Goal: Task Accomplishment & Management: Use online tool/utility

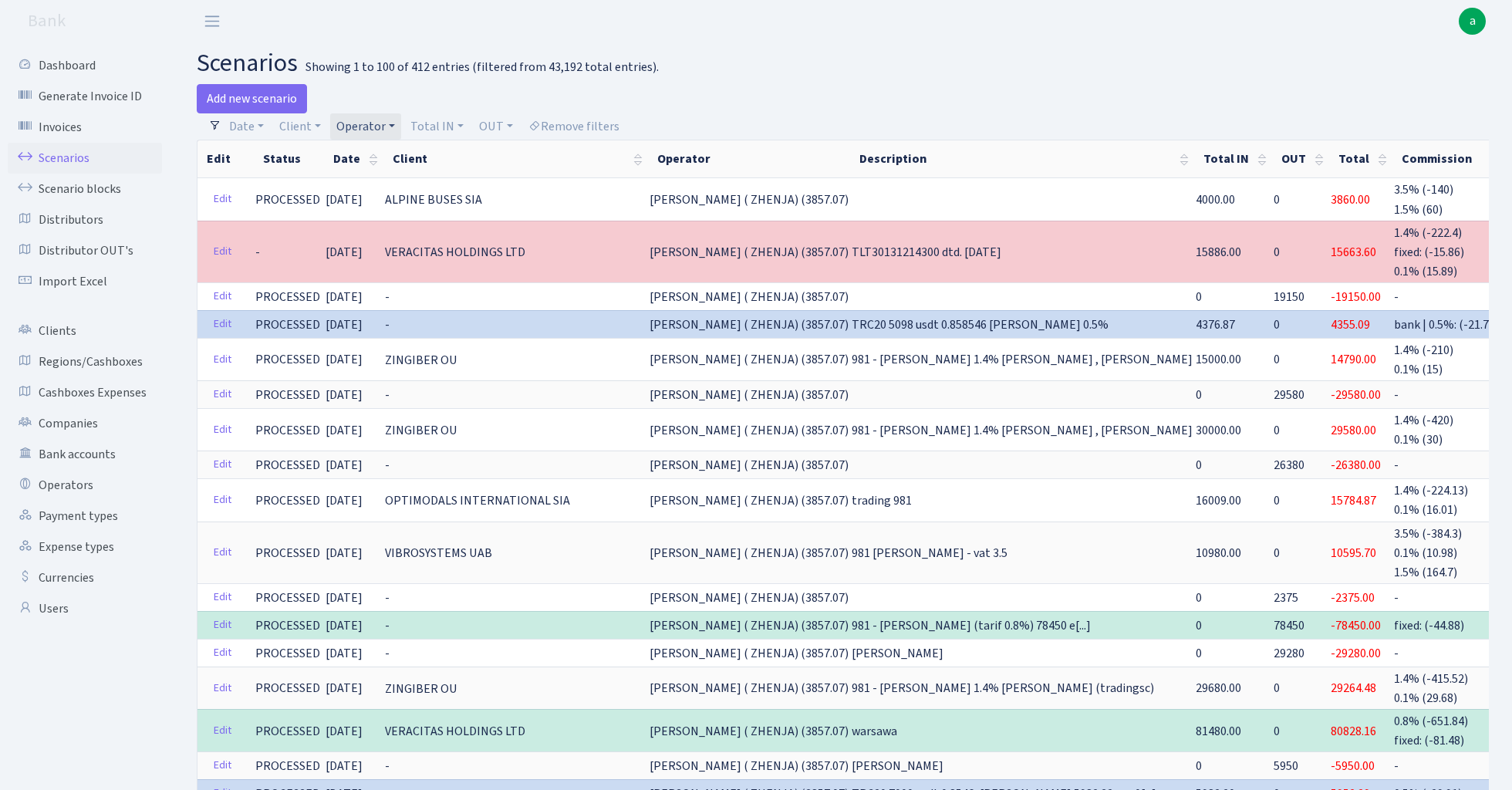
select select "131"
select select "100"
click at [380, 122] on link "Operator" at bounding box center [365, 127] width 71 height 26
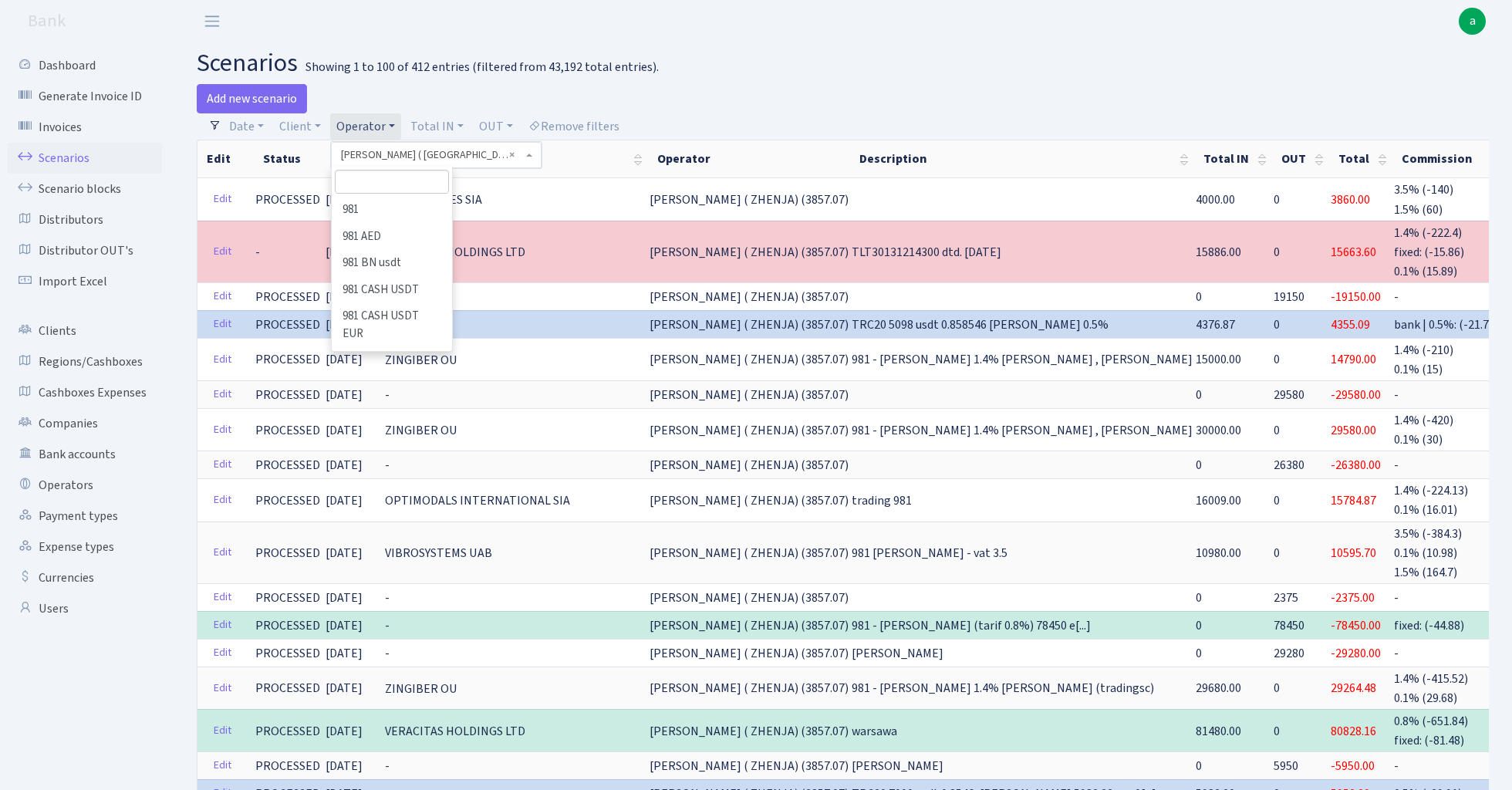
scroll to position [359, 0]
click at [384, 179] on input "search" at bounding box center [391, 182] width 114 height 24
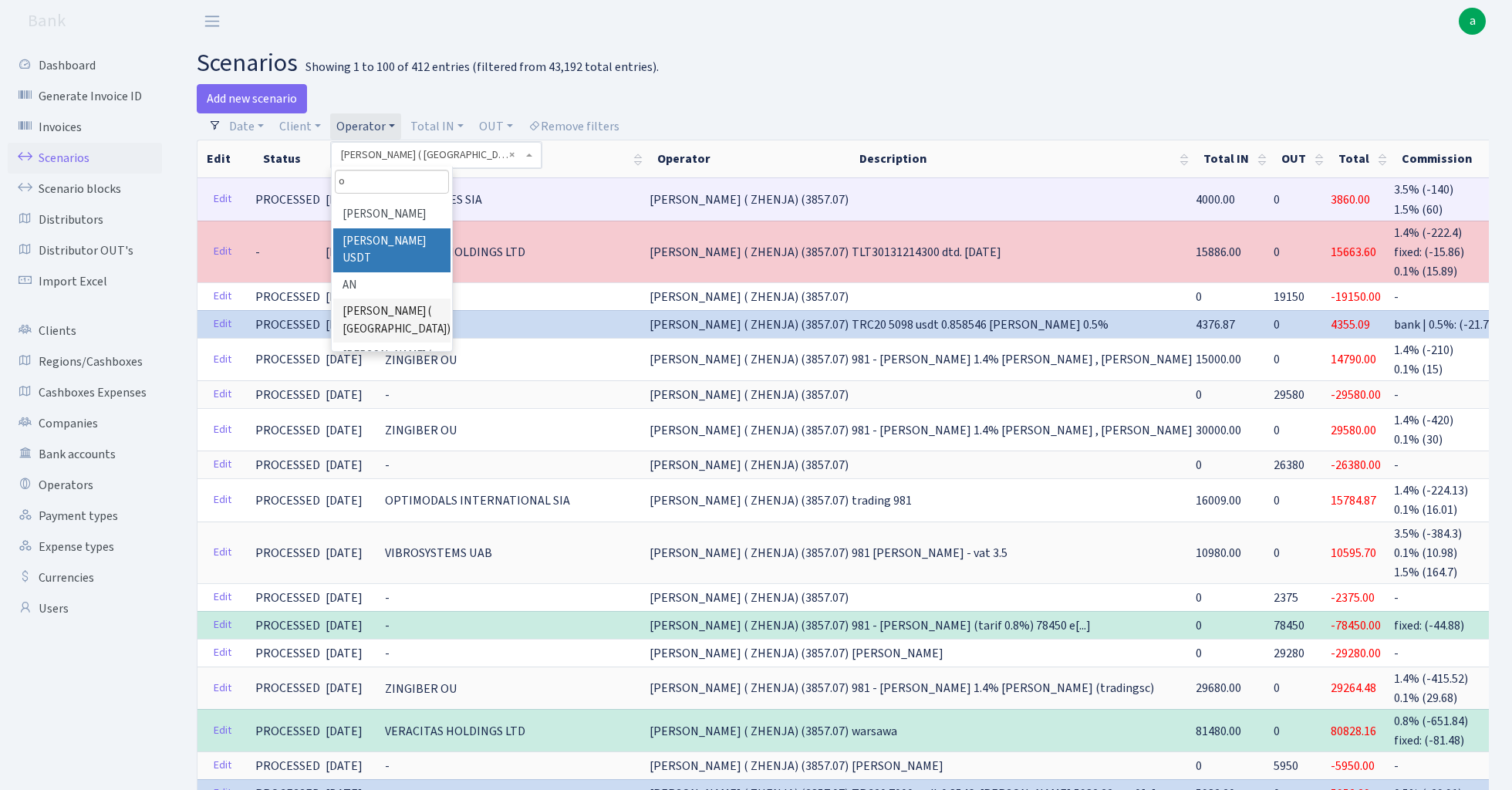
scroll to position [0, 0]
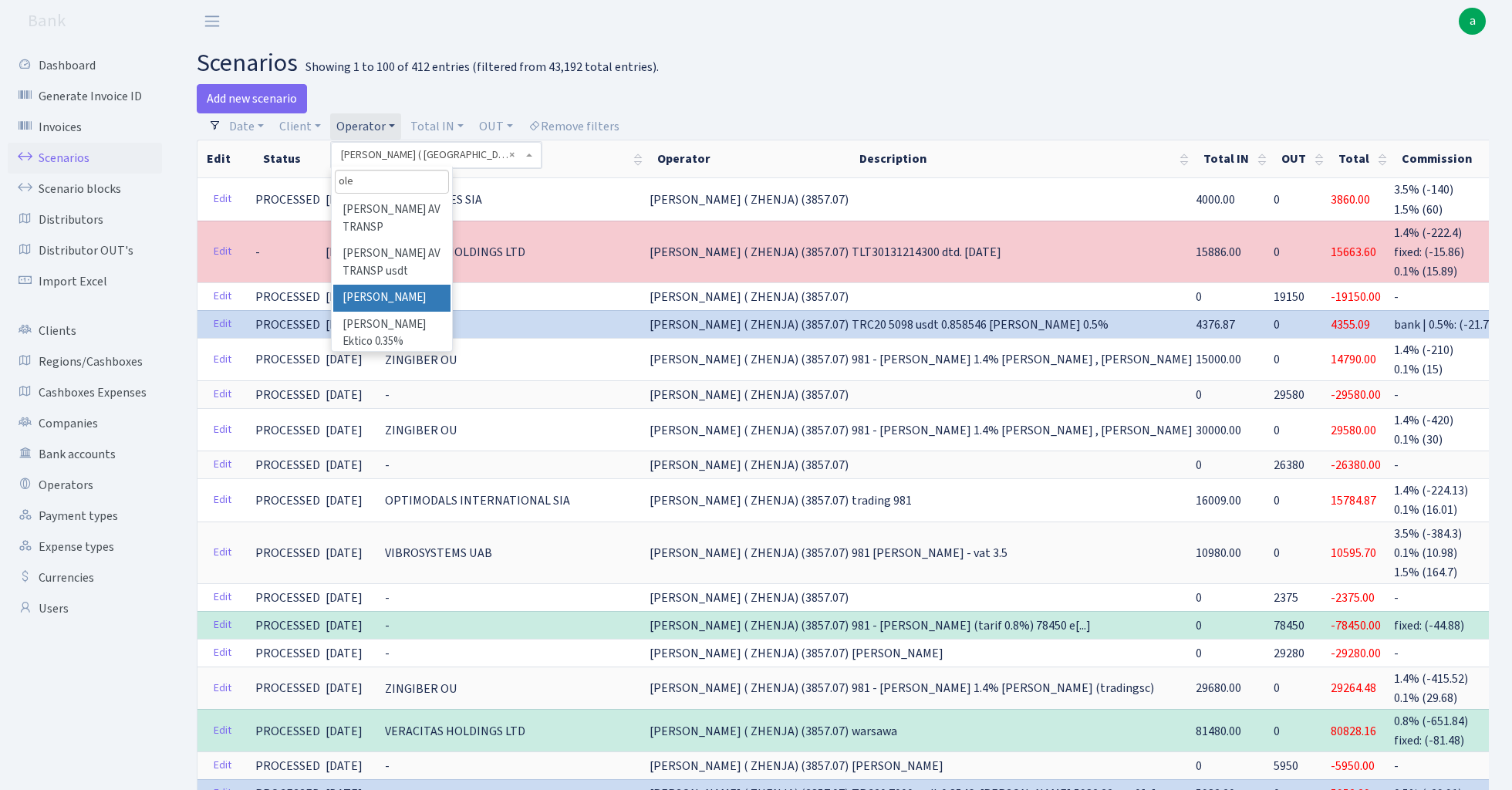
type input "ole"
click at [411, 285] on li "[PERSON_NAME]" at bounding box center [392, 298] width 116 height 27
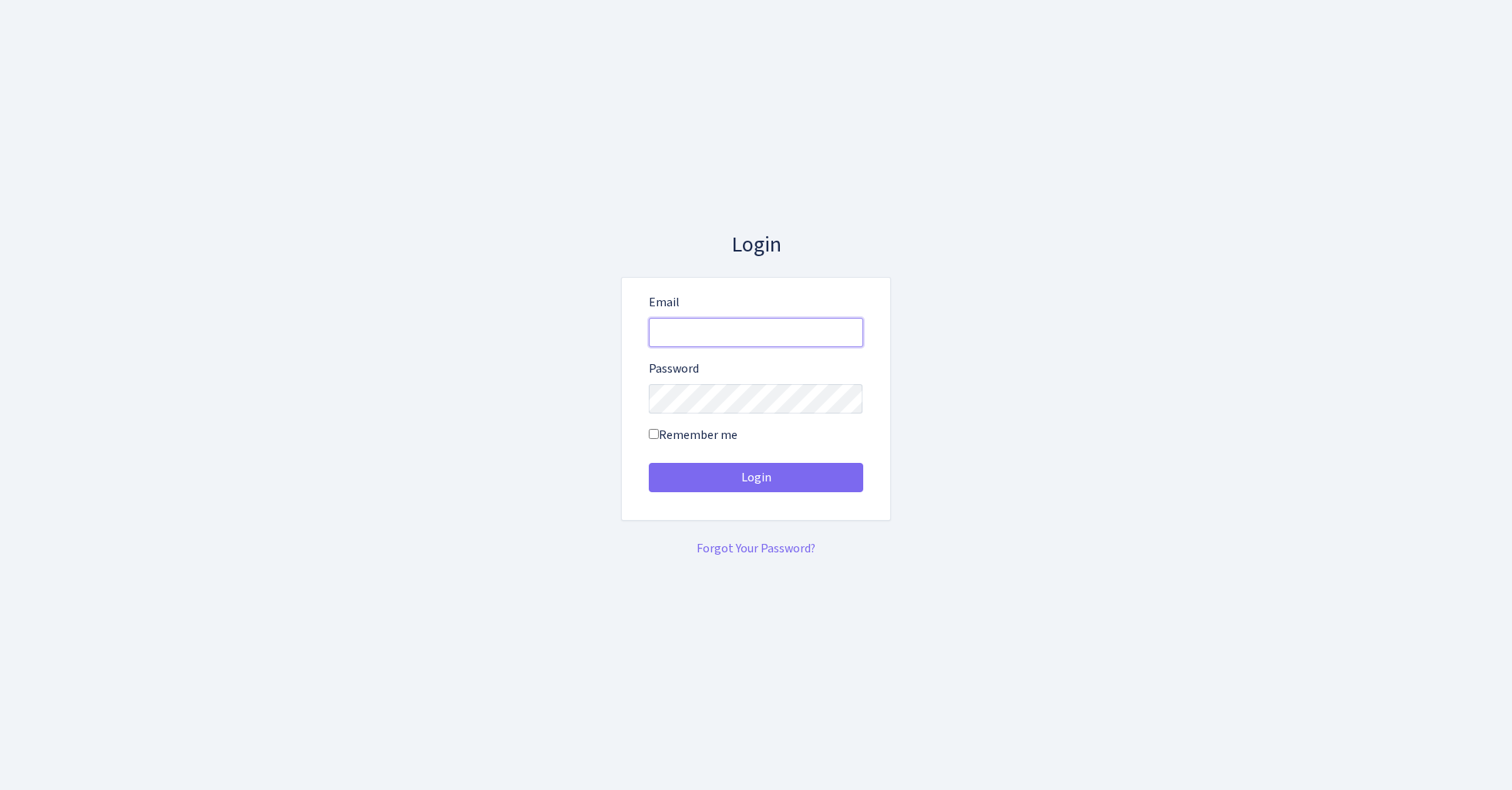
type input "[EMAIL_ADDRESS][DOMAIN_NAME]"
click at [755, 477] on button "Login" at bounding box center [756, 478] width 214 height 30
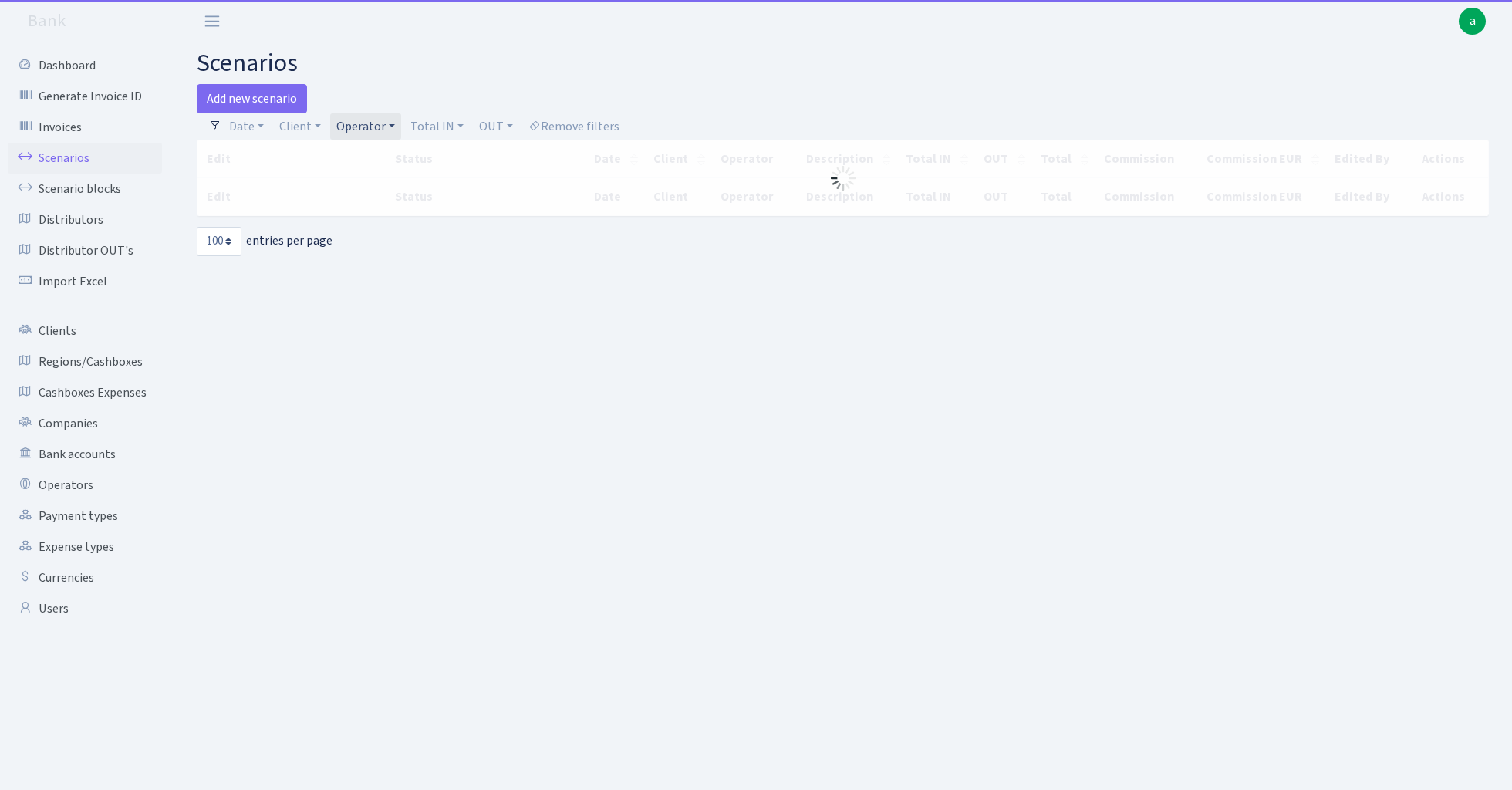
select select "100"
